Goal: Task Accomplishment & Management: Manage account settings

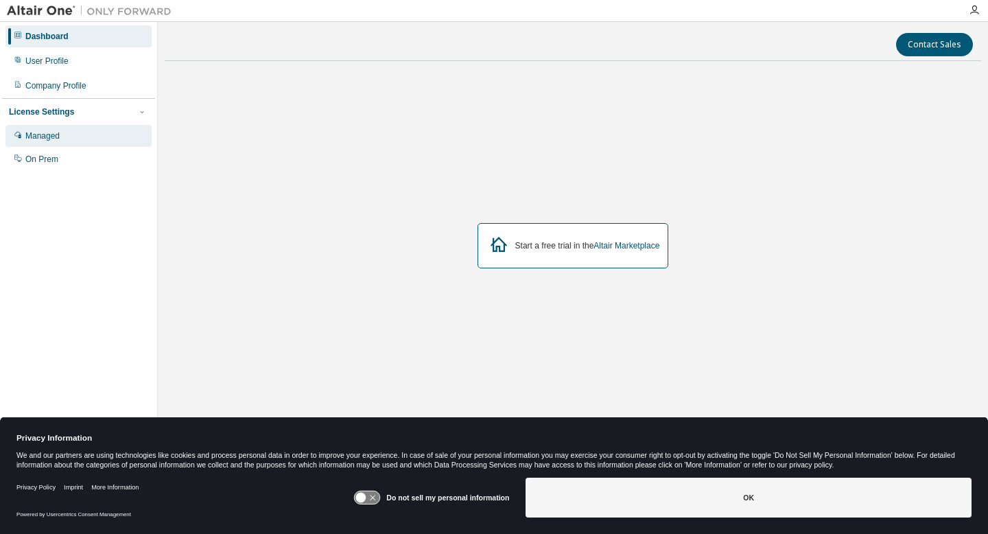
click at [82, 136] on div "Managed" at bounding box center [78, 136] width 146 height 22
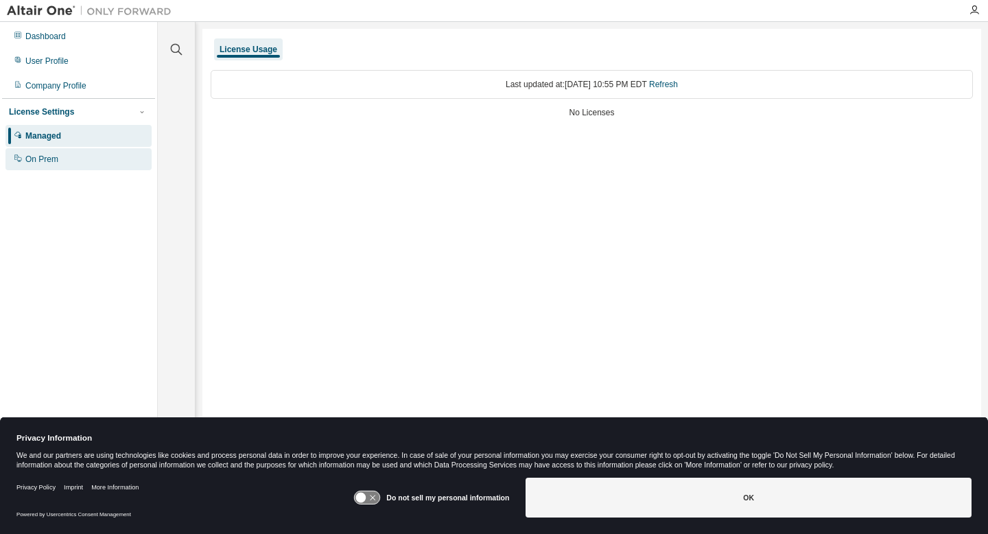
click at [71, 156] on div "On Prem" at bounding box center [78, 159] width 146 height 22
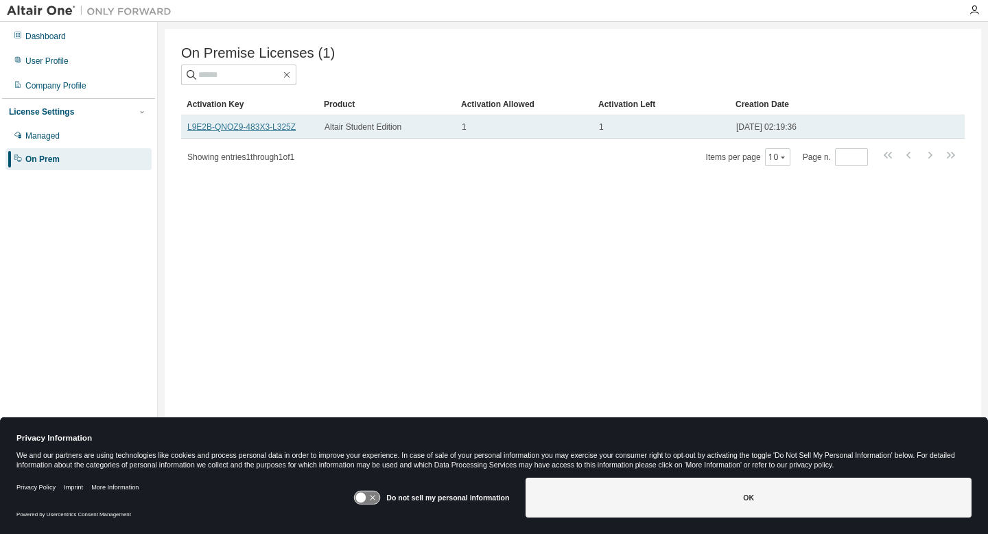
click at [273, 130] on link "L9E2B-QNOZ9-483X3-L325Z" at bounding box center [241, 127] width 108 height 10
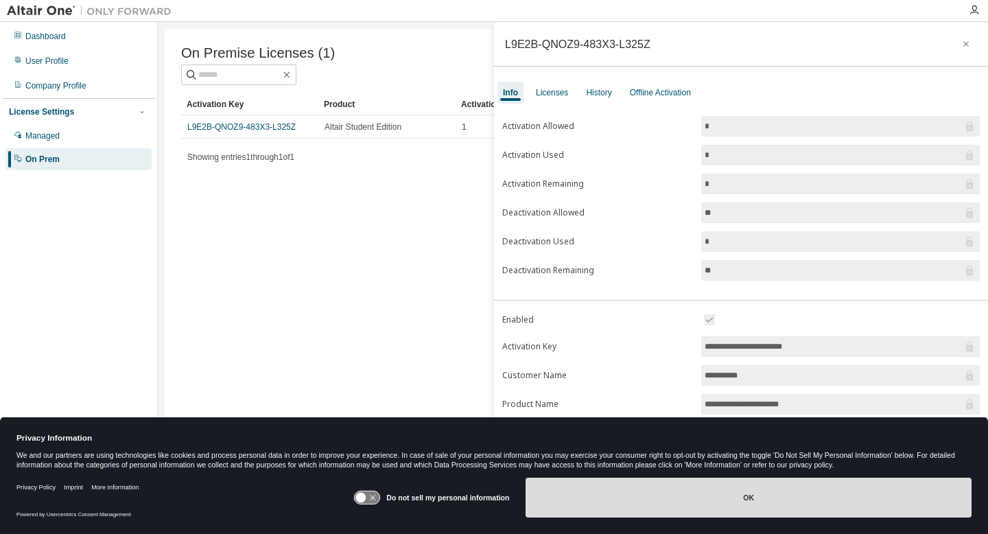
click at [708, 506] on button "OK" at bounding box center [748, 497] width 446 height 40
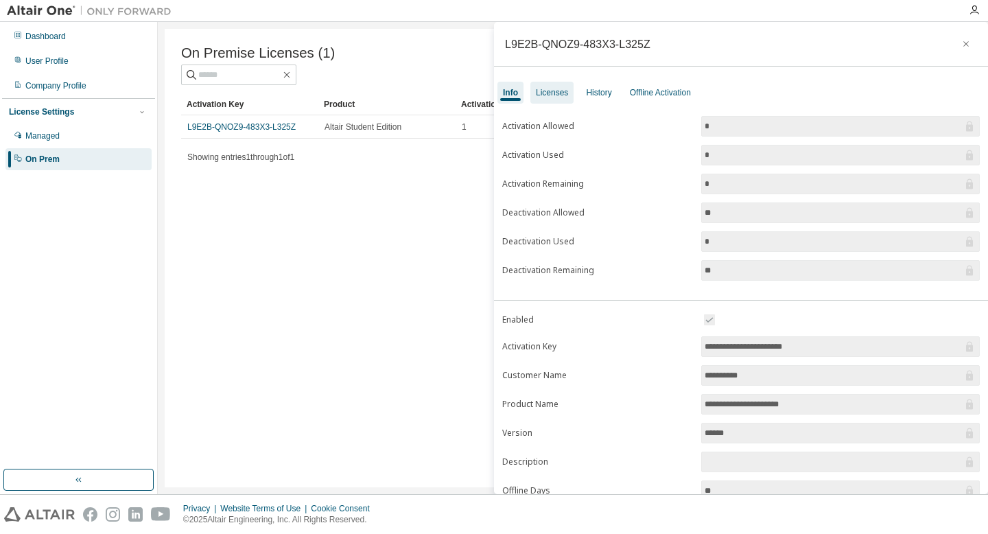
click at [564, 103] on div "Licenses" at bounding box center [551, 93] width 43 height 22
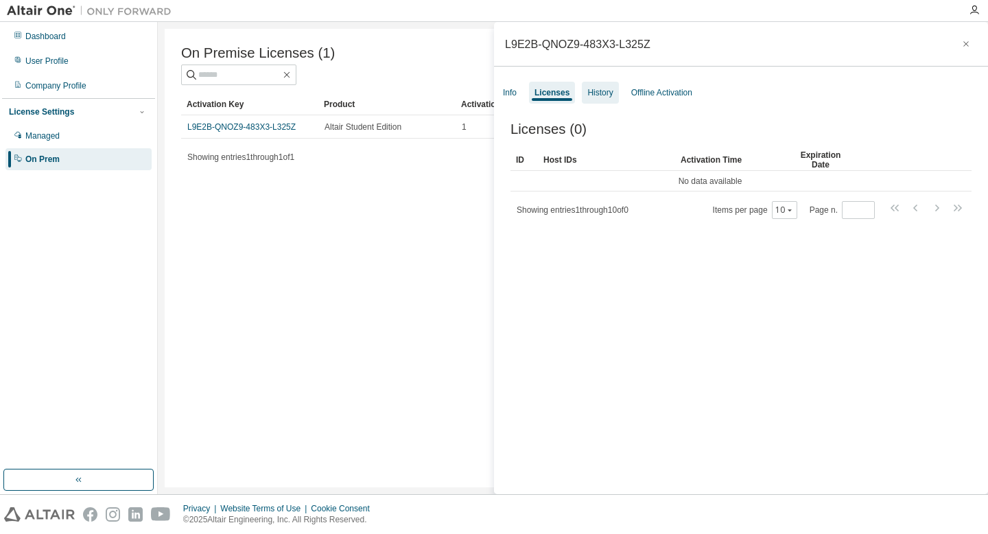
click at [600, 99] on div "History" at bounding box center [600, 93] width 36 height 22
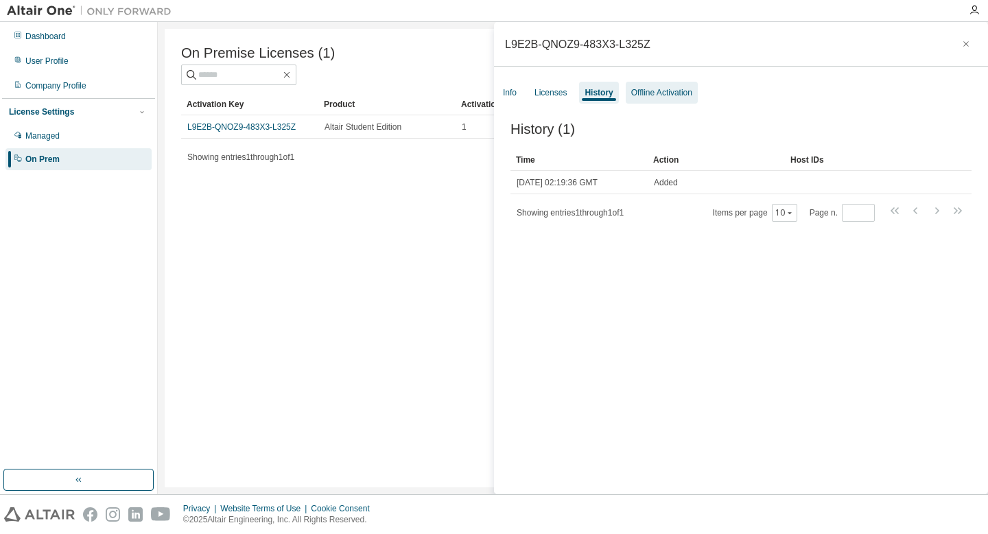
click at [659, 101] on div "Offline Activation" at bounding box center [662, 93] width 72 height 22
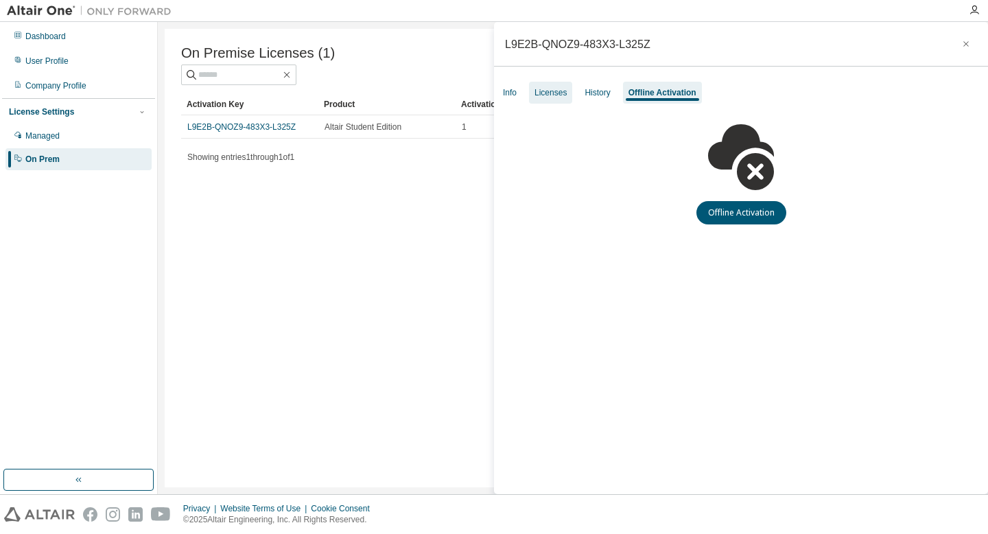
click at [543, 93] on div "Licenses" at bounding box center [550, 92] width 32 height 11
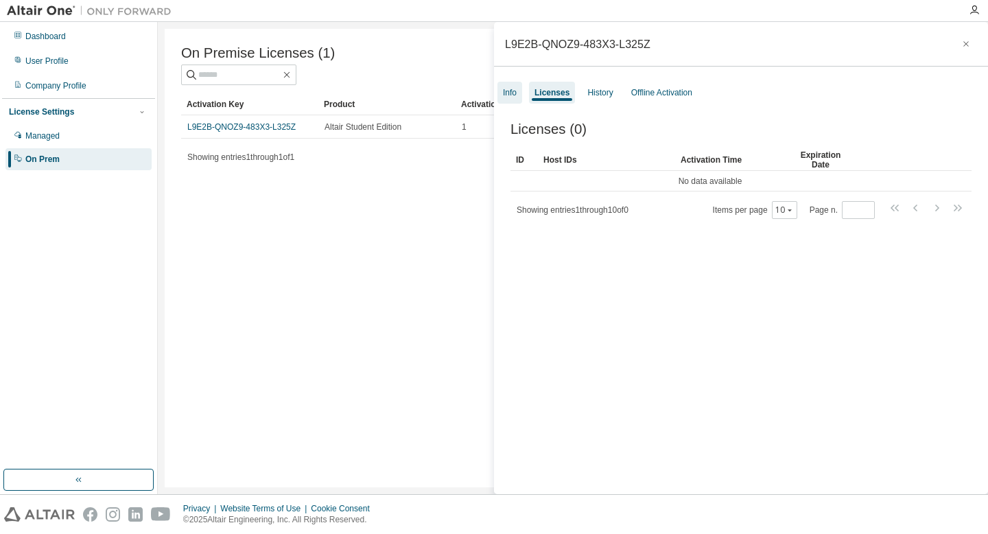
click at [510, 93] on div "Info" at bounding box center [510, 92] width 14 height 11
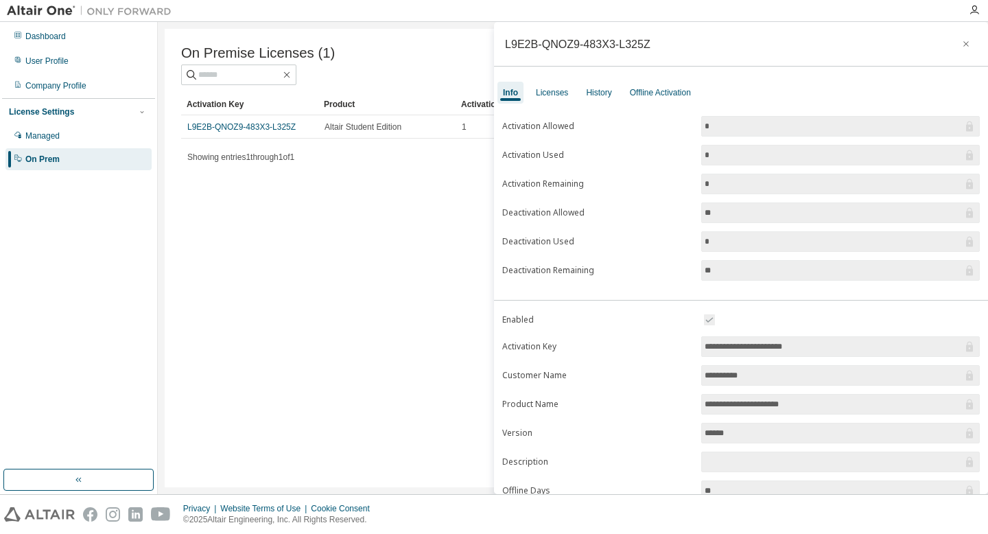
click at [873, 348] on input "**********" at bounding box center [833, 347] width 258 height 14
click at [563, 105] on div "**********" at bounding box center [741, 349] width 494 height 488
click at [562, 100] on div "Licenses" at bounding box center [551, 93] width 43 height 22
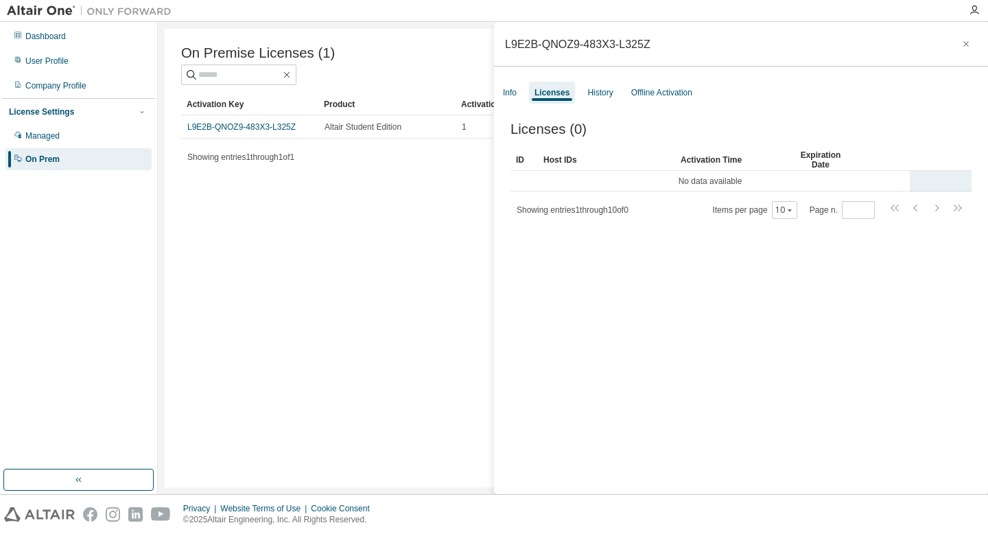
click at [729, 181] on td "No data available" at bounding box center [709, 181] width 399 height 21
click at [391, 226] on div "On Premise Licenses (1) Clear Load Save Save As Field Operator Value Select fil…" at bounding box center [573, 258] width 816 height 458
click at [504, 98] on div "Info" at bounding box center [509, 93] width 25 height 22
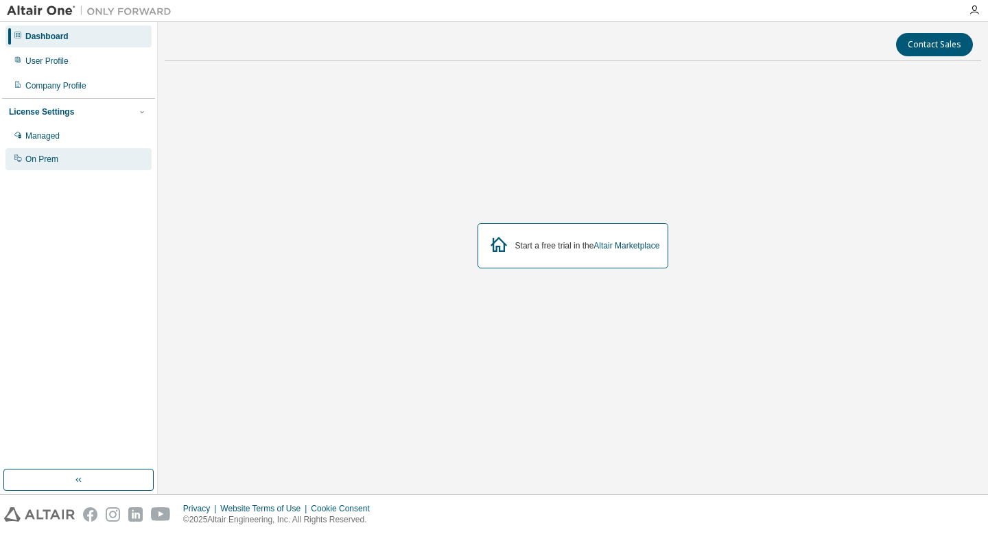
click at [86, 162] on div "On Prem" at bounding box center [78, 159] width 146 height 22
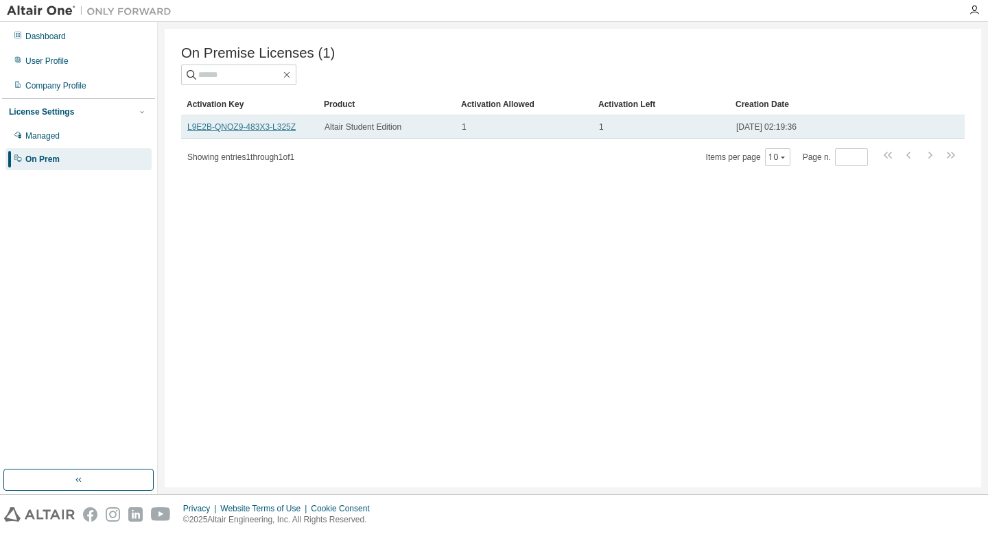
click at [246, 131] on link "L9E2B-QNOZ9-483X3-L325Z" at bounding box center [241, 127] width 108 height 10
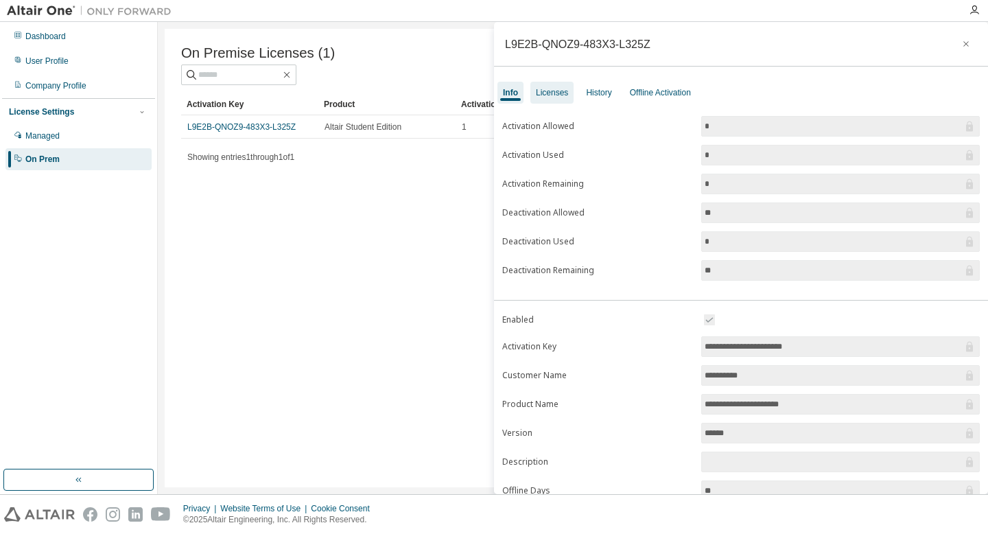
click at [554, 102] on div "Licenses" at bounding box center [551, 93] width 43 height 22
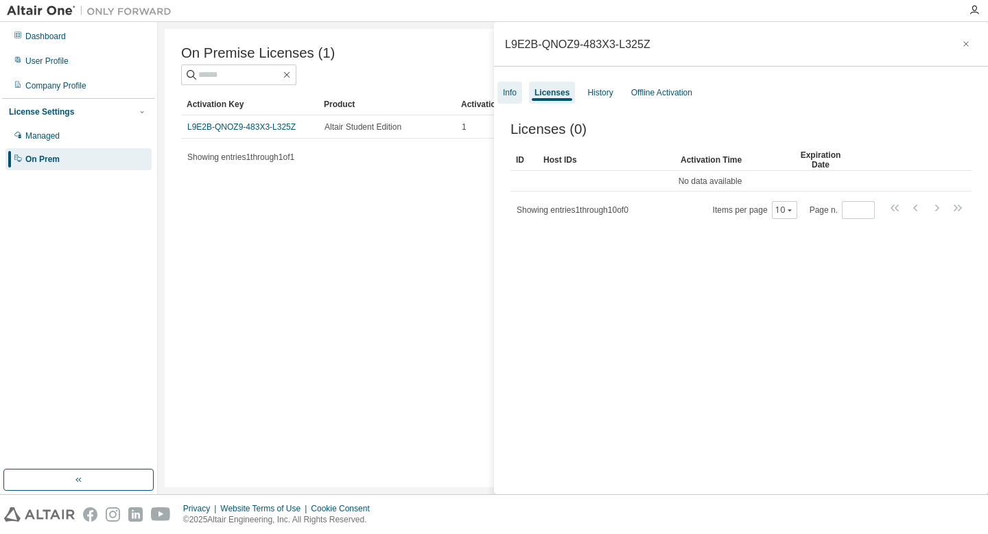
click at [508, 96] on div "Info" at bounding box center [510, 92] width 14 height 11
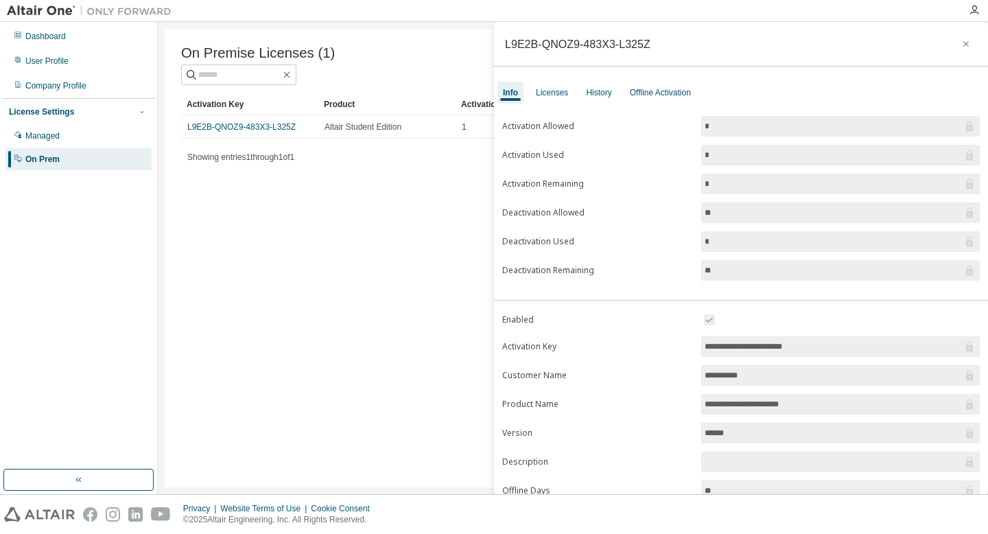
scroll to position [99, 0]
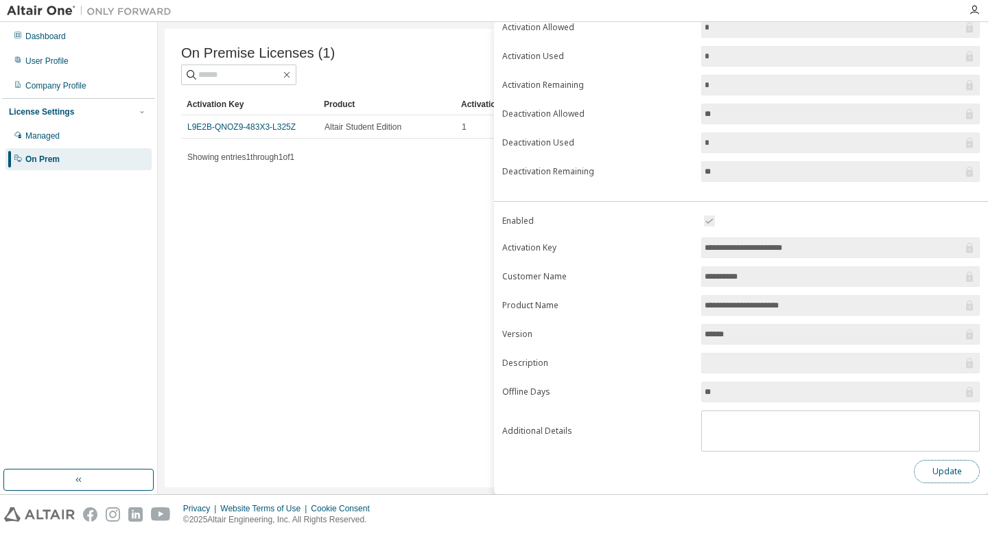
click at [934, 462] on button "Update" at bounding box center [947, 471] width 66 height 23
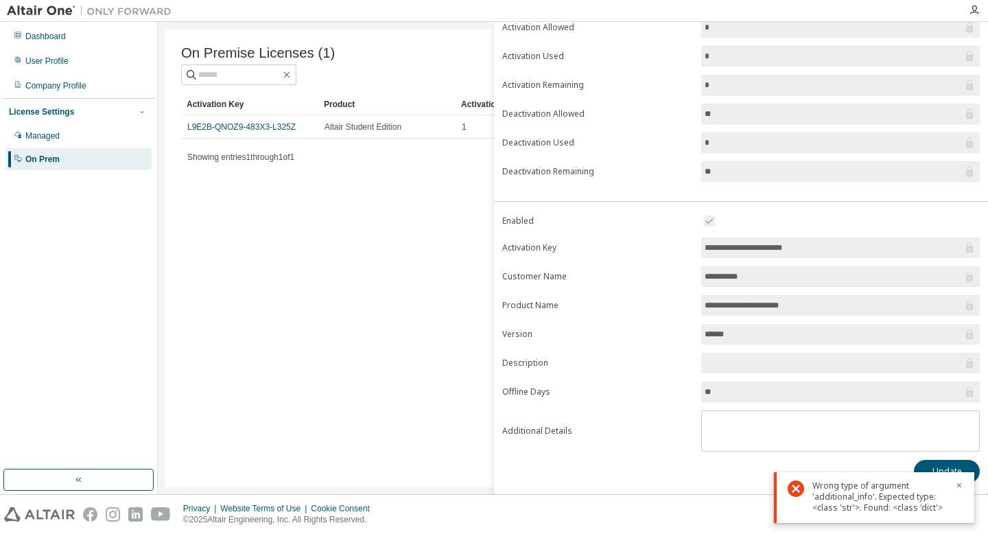
scroll to position [0, 0]
